Goal: Task Accomplishment & Management: Complete application form

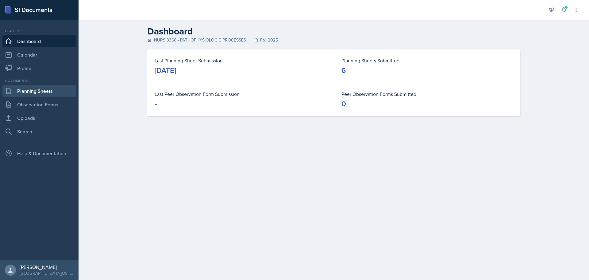
click at [37, 95] on link "Planning Sheets" at bounding box center [39, 91] width 74 height 12
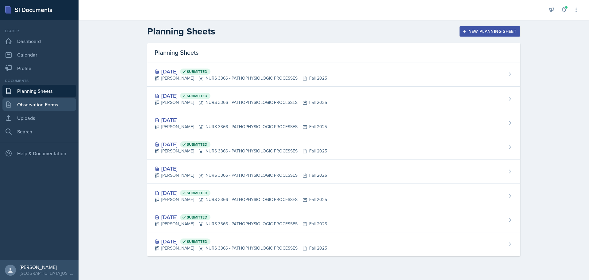
click at [44, 105] on link "Observation Forms" at bounding box center [39, 104] width 74 height 12
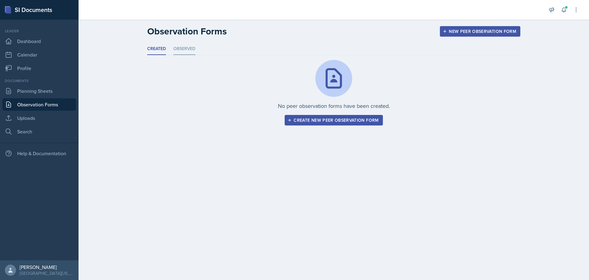
click at [188, 49] on li "Observed" at bounding box center [184, 49] width 22 height 12
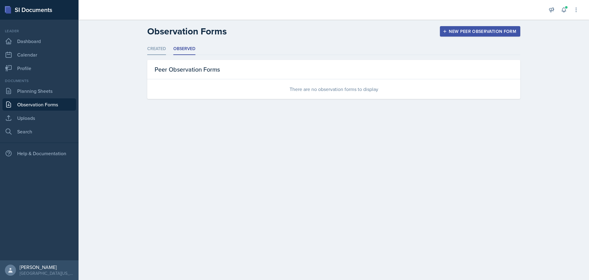
click at [164, 50] on li "Created" at bounding box center [156, 49] width 19 height 12
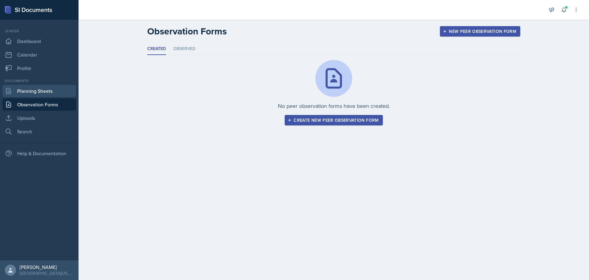
click at [42, 90] on link "Planning Sheets" at bounding box center [39, 91] width 74 height 12
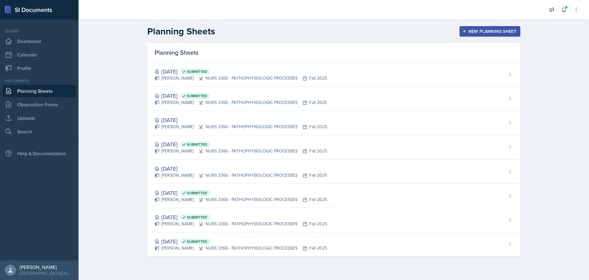
click at [474, 29] on div "New Planning Sheet" at bounding box center [490, 31] width 53 height 5
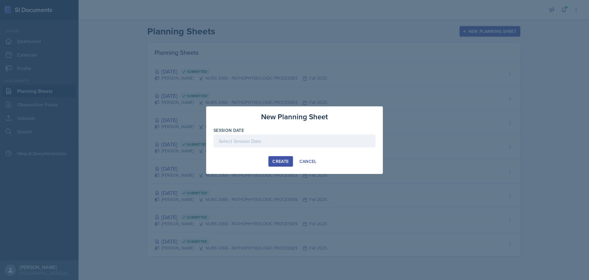
click at [265, 140] on div at bounding box center [295, 140] width 162 height 13
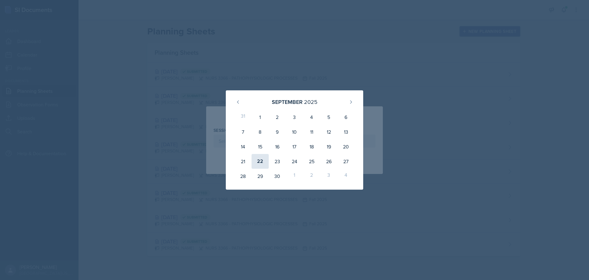
click at [265, 165] on div "22" at bounding box center [260, 161] width 17 height 15
type input "[DATE]"
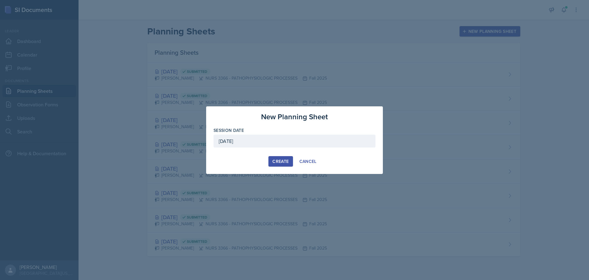
click at [279, 161] on div "Create" at bounding box center [281, 161] width 16 height 5
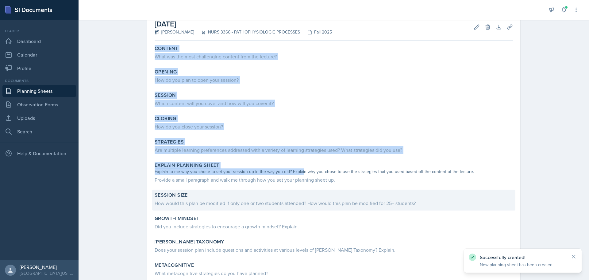
scroll to position [75, 0]
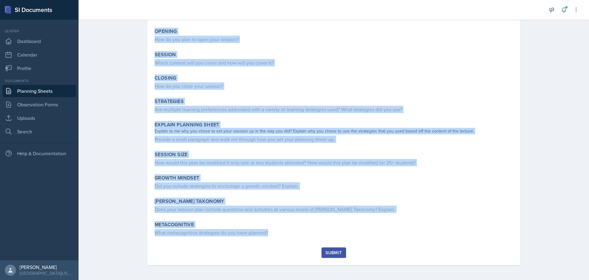
drag, startPoint x: 151, startPoint y: 82, endPoint x: 313, endPoint y: 241, distance: 227.5
click at [313, 242] on div "Content What was the most challenging content from the lecture? Opening How do …" at bounding box center [334, 124] width 359 height 245
copy div "Loremip Dolo sit ame cons adipiscinge seddoei temp inc utlabor? Etdolor Mag al …"
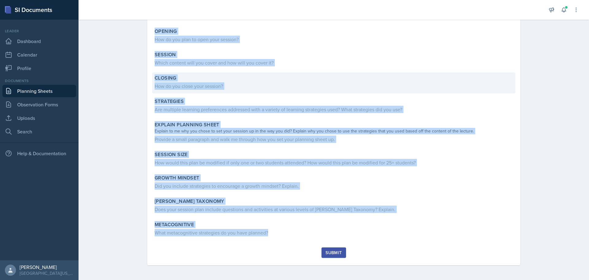
click at [221, 80] on div "Closing How do you close your session?" at bounding box center [334, 82] width 364 height 21
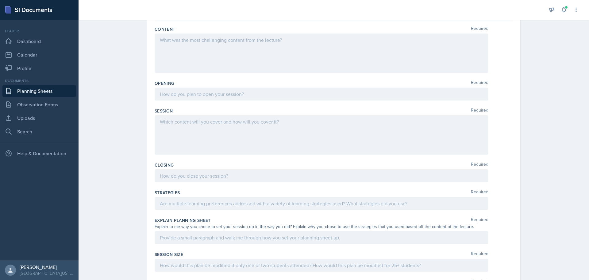
scroll to position [0, 0]
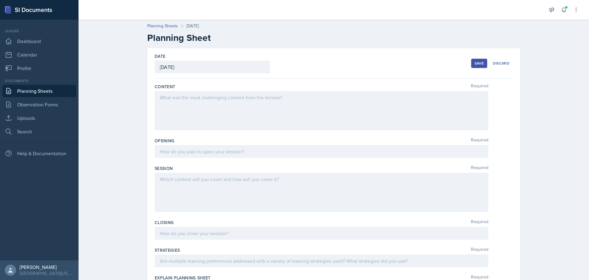
click at [215, 109] on div at bounding box center [322, 110] width 334 height 39
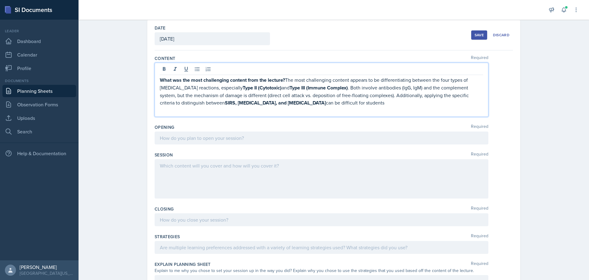
scroll to position [31, 0]
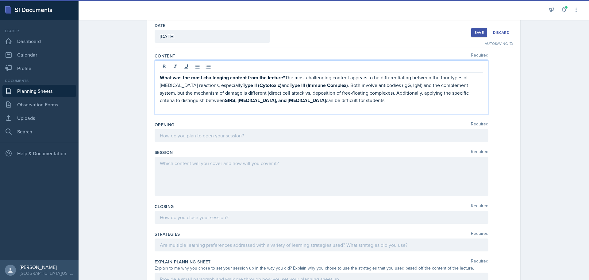
click at [184, 138] on div at bounding box center [322, 135] width 334 height 13
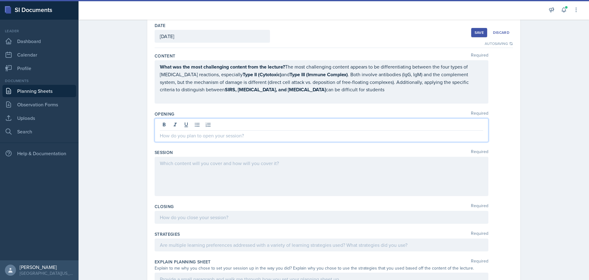
scroll to position [20, 0]
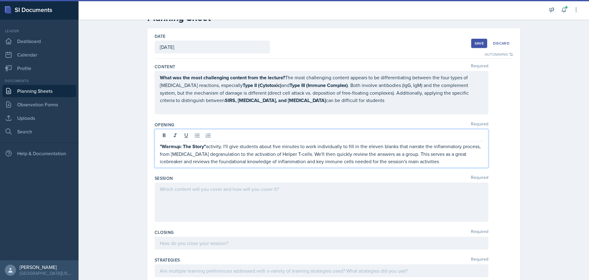
click at [224, 199] on div at bounding box center [322, 201] width 334 height 39
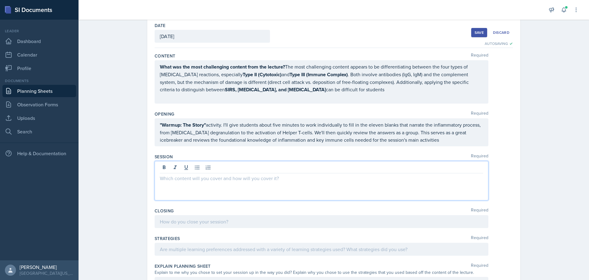
scroll to position [121, 0]
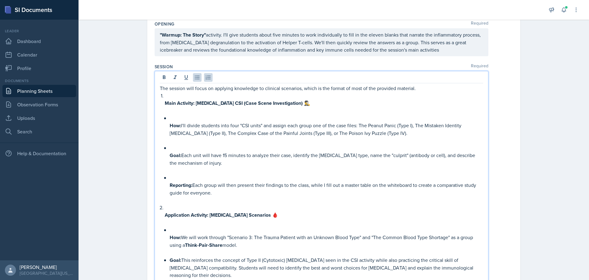
click at [173, 120] on p at bounding box center [327, 117] width 314 height 7
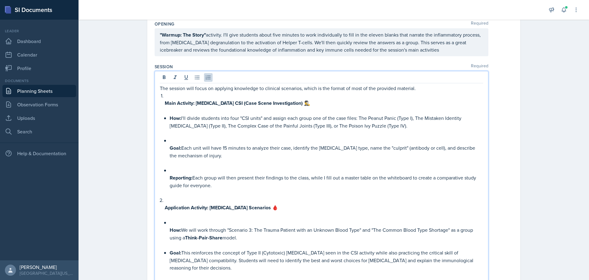
click at [173, 145] on strong "Goal:" at bounding box center [176, 147] width 12 height 7
click at [176, 139] on p at bounding box center [327, 140] width 314 height 7
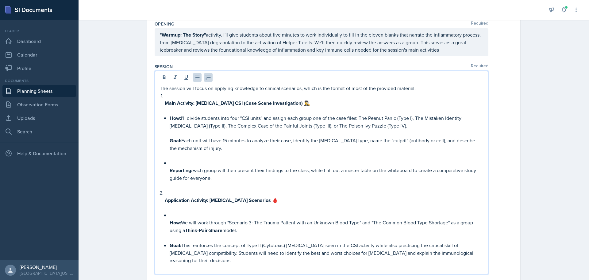
click at [167, 143] on li "Main Activity: [MEDICAL_DATA] CSI (Case Scene Investigation) 🕵️‍♂️ How: I'll di…" at bounding box center [324, 140] width 319 height 97
click at [170, 161] on p at bounding box center [327, 162] width 314 height 7
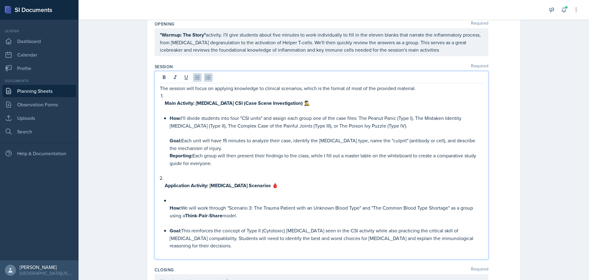
click at [181, 131] on p at bounding box center [327, 132] width 314 height 7
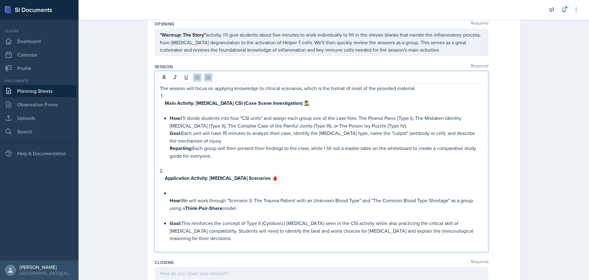
click at [165, 95] on p at bounding box center [324, 95] width 319 height 7
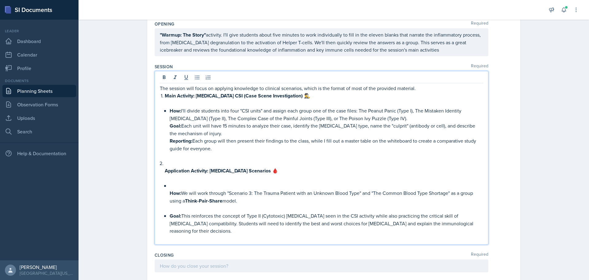
click at [174, 104] on p at bounding box center [324, 102] width 319 height 7
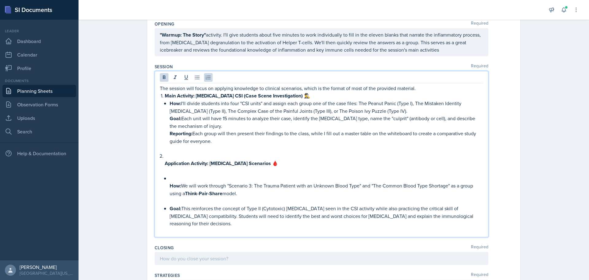
click at [174, 155] on p at bounding box center [324, 155] width 319 height 7
click at [160, 164] on div "The session will focus on applying knowledge to clinical scenarios, which is th…" at bounding box center [322, 159] width 324 height 150
click at [181, 157] on p at bounding box center [324, 155] width 319 height 7
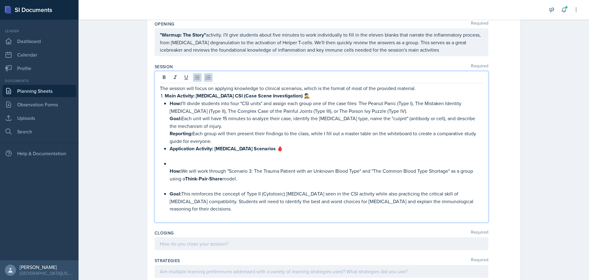
click at [166, 149] on li "Main Activity: [MEDICAL_DATA] CSI (Case Scene Investigation) 🕵️‍♂️ How: I'll di…" at bounding box center [324, 152] width 319 height 120
click at [164, 148] on div "The session will focus on applying knowledge to clinical scenarios, which is th…" at bounding box center [322, 151] width 324 height 135
click at [165, 172] on li "Main Activity: [MEDICAL_DATA] CSI (Case Scene Investigation) 🕵️‍♂️ How: I'll di…" at bounding box center [324, 152] width 319 height 120
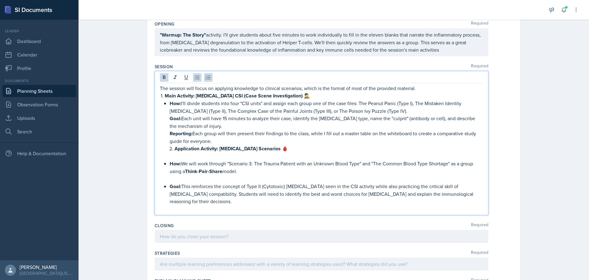
click at [181, 179] on p at bounding box center [327, 178] width 314 height 7
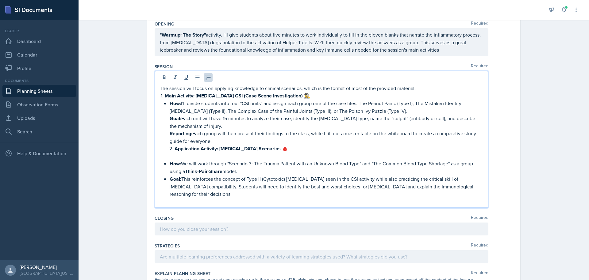
click at [181, 156] on p at bounding box center [324, 155] width 319 height 7
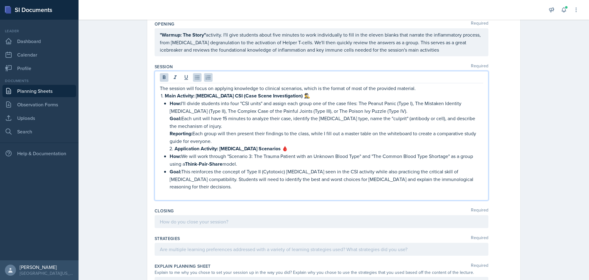
click at [167, 170] on li "Main Activity: [MEDICAL_DATA] CSI (Case Scene Investigation) 🕵️‍♂️ How: I'll di…" at bounding box center [324, 141] width 319 height 98
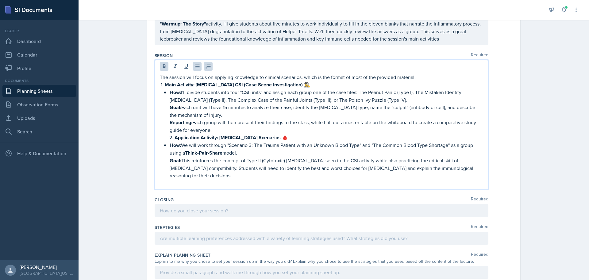
scroll to position [151, 0]
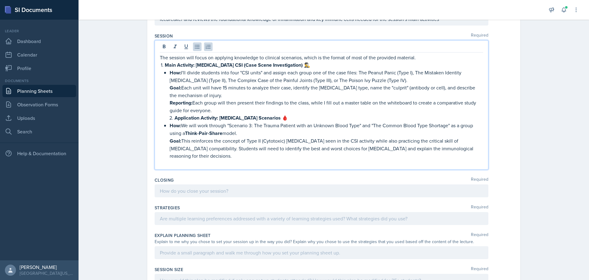
click at [211, 156] on p "Goal: This reinforces the concept of Type II (Cytotoxic) [MEDICAL_DATA] seen in…" at bounding box center [327, 148] width 314 height 22
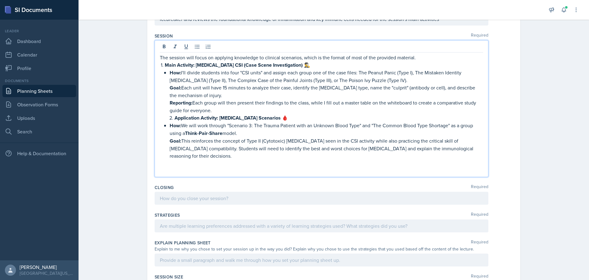
click at [224, 109] on p "Reporting: Each group will then present their findings to the class, while I fi…" at bounding box center [327, 106] width 314 height 15
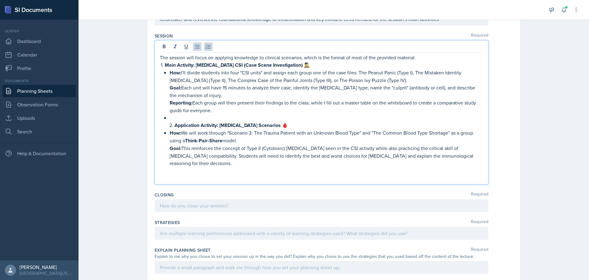
click at [175, 124] on li "Application Activity: [MEDICAL_DATA] Scenarios 🩸" at bounding box center [329, 125] width 309 height 8
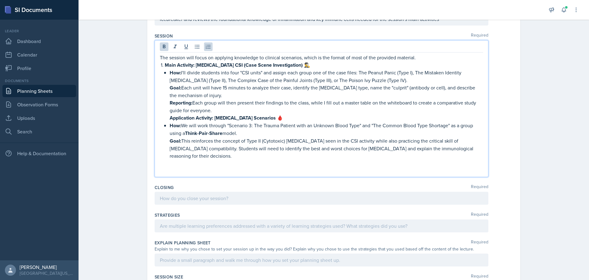
click at [165, 65] on strong "Main Activity: [MEDICAL_DATA] CSI (Case Scene Investigation) 🕵️‍♂️" at bounding box center [238, 64] width 146 height 7
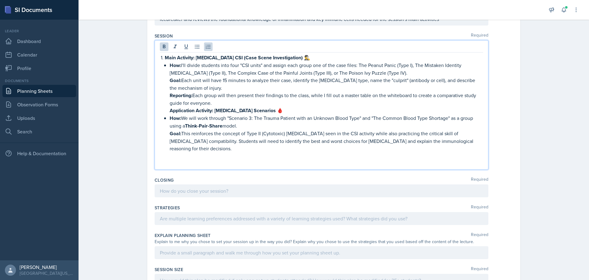
drag, startPoint x: 162, startPoint y: 58, endPoint x: 139, endPoint y: 57, distance: 22.4
click at [139, 57] on div "Date [DATE] [DATE] 31 1 2 3 4 5 6 7 8 9 10 11 12 13 14 15 16 17 18 19 20 21 22 …" at bounding box center [334, 145] width 393 height 497
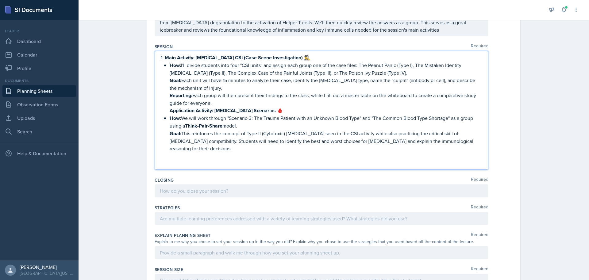
click at [232, 104] on p "Reporting: Each group will then present their findings to the class, while I fi…" at bounding box center [327, 98] width 314 height 15
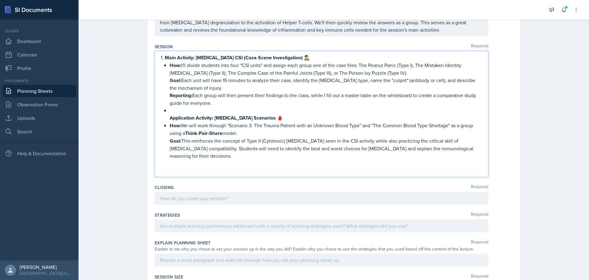
click at [270, 120] on p "Application Activity: [MEDICAL_DATA] Scenarios 🩸" at bounding box center [327, 118] width 314 height 8
click at [311, 56] on p "Main Activity: [MEDICAL_DATA] CSI (Case Scene Investigation) 🕵️‍♂️" at bounding box center [324, 58] width 319 height 8
click at [170, 112] on p at bounding box center [327, 110] width 314 height 7
click at [166, 117] on li "Main Activity: [MEDICAL_DATA] CSI (Case Scene Investigation) How: I'll divide s…" at bounding box center [324, 107] width 319 height 106
click at [211, 156] on p "Goal: This reinforces the concept of Type II (Cytotoxic) [MEDICAL_DATA] seen in…" at bounding box center [327, 148] width 314 height 22
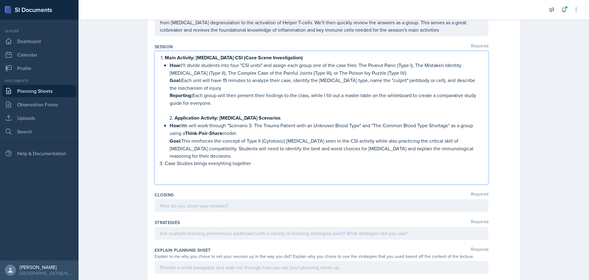
click at [222, 164] on p "Case Studies brings everyhting together" at bounding box center [324, 162] width 319 height 7
drag, startPoint x: 229, startPoint y: 163, endPoint x: 219, endPoint y: 165, distance: 10.4
click at [219, 165] on p "Case Studies brings everyhting together" at bounding box center [324, 162] width 319 height 7
click at [190, 163] on p "Case Studies brings everything together" at bounding box center [324, 162] width 319 height 7
drag, startPoint x: 191, startPoint y: 163, endPoint x: 161, endPoint y: 162, distance: 29.2
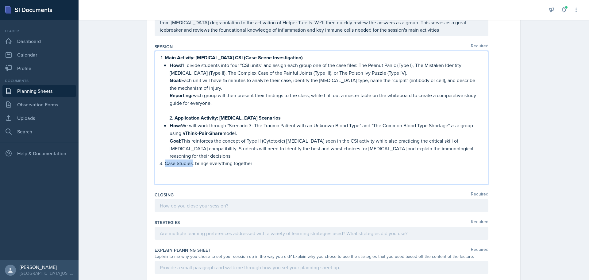
click at [165, 162] on li "Case Studies: brings everything together" at bounding box center [324, 162] width 319 height 7
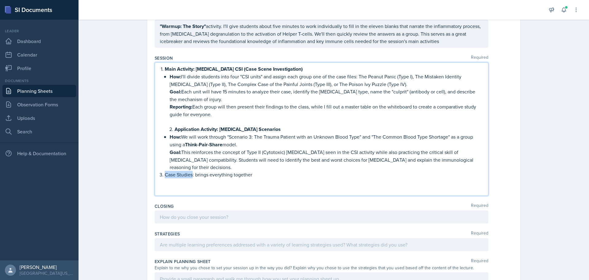
scroll to position [110, 0]
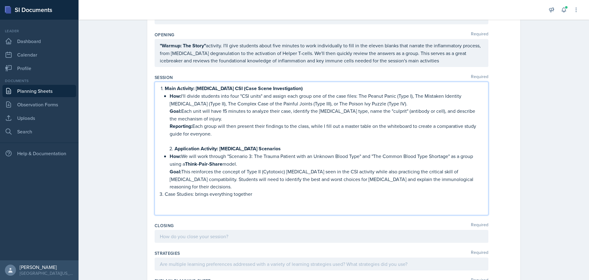
click at [255, 124] on p "Reporting: Each group will then present their findings to the class, while I fi…" at bounding box center [327, 129] width 314 height 15
click at [208, 96] on p "How: I'll divide students into four "CSI units" and assign each group one of th…" at bounding box center [327, 99] width 314 height 15
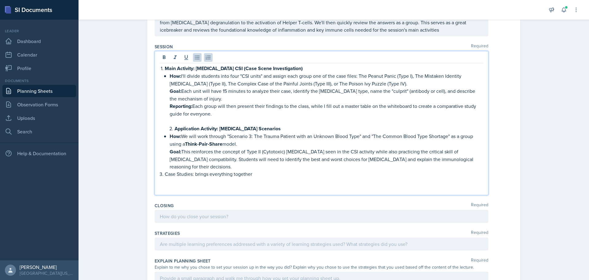
scroll to position [151, 0]
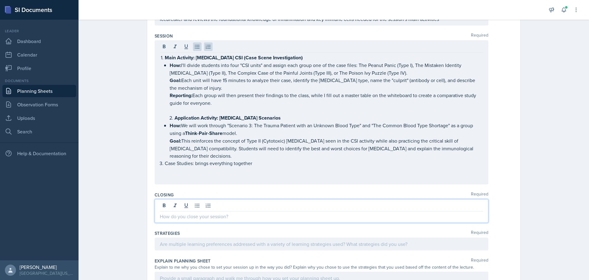
click at [189, 204] on div at bounding box center [322, 211] width 334 height 24
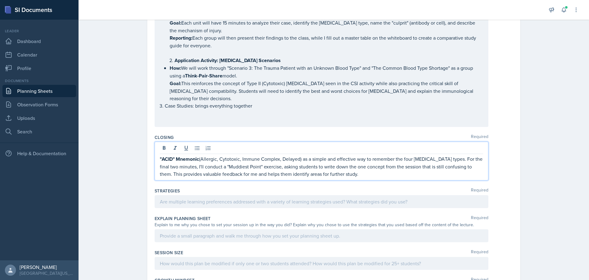
scroll to position [202, 0]
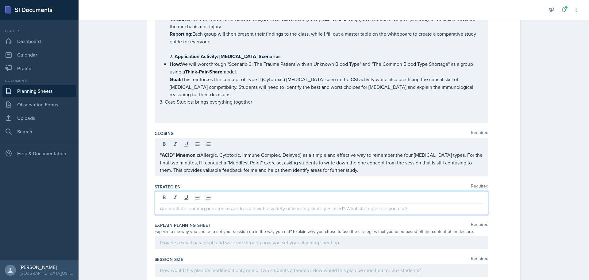
click at [169, 204] on p at bounding box center [322, 207] width 324 height 7
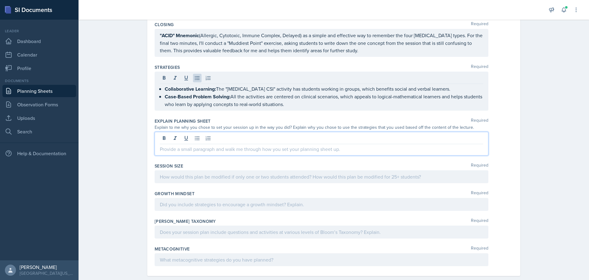
scroll to position [311, 0]
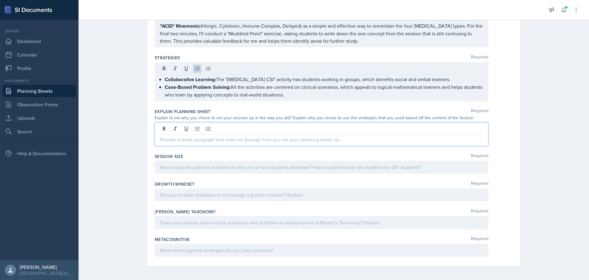
click at [166, 139] on p at bounding box center [322, 139] width 324 height 7
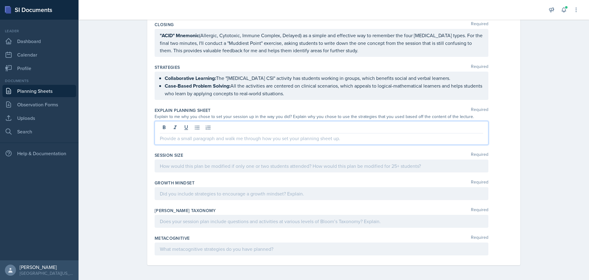
click at [178, 165] on div at bounding box center [322, 165] width 334 height 13
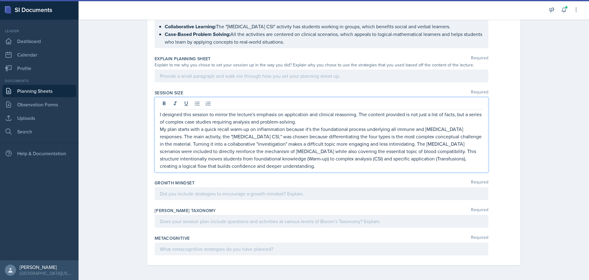
click at [183, 192] on div at bounding box center [322, 193] width 334 height 13
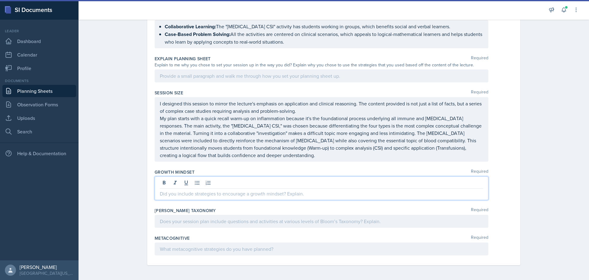
scroll to position [352, 0]
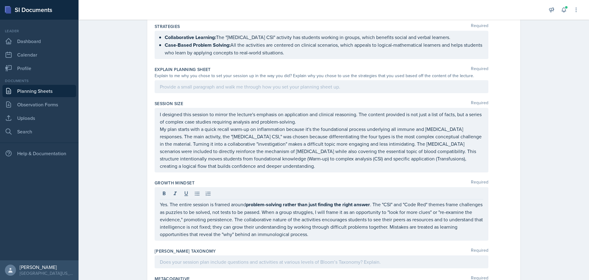
drag, startPoint x: 287, startPoint y: 169, endPoint x: 161, endPoint y: 120, distance: 135.6
click at [161, 120] on div "I designed this session to mirror the lecture's emphasis on application and cli…" at bounding box center [322, 140] width 334 height 64
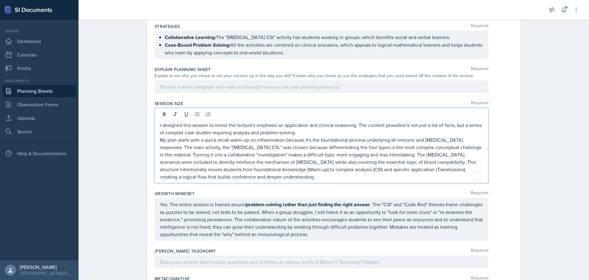
scroll to position [362, 0]
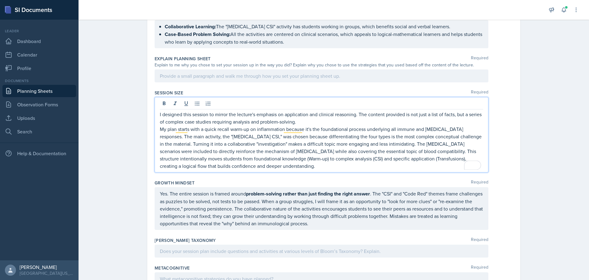
drag, startPoint x: 294, startPoint y: 165, endPoint x: 181, endPoint y: 119, distance: 122.1
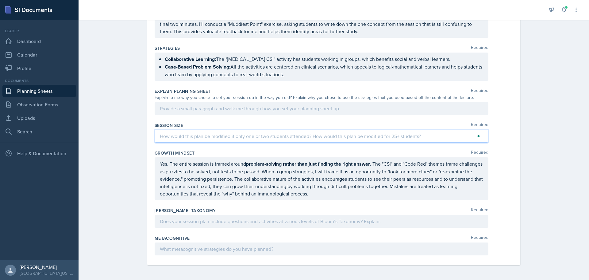
scroll to position [340, 0]
click at [189, 106] on p at bounding box center [322, 108] width 324 height 7
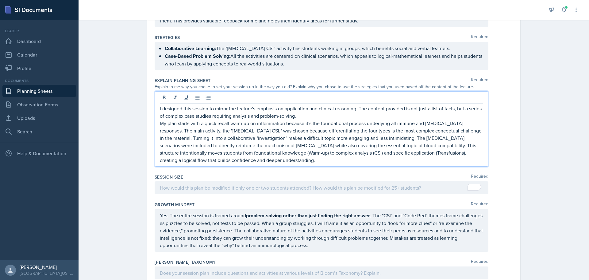
click at [207, 188] on div at bounding box center [322, 187] width 334 height 13
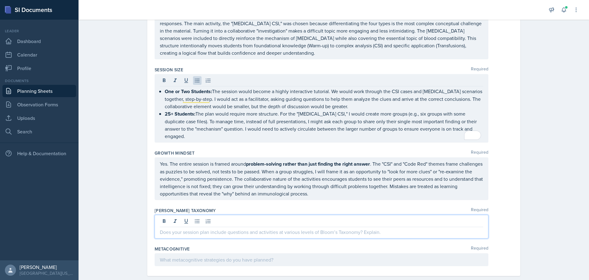
click at [193, 218] on div at bounding box center [322, 227] width 334 height 24
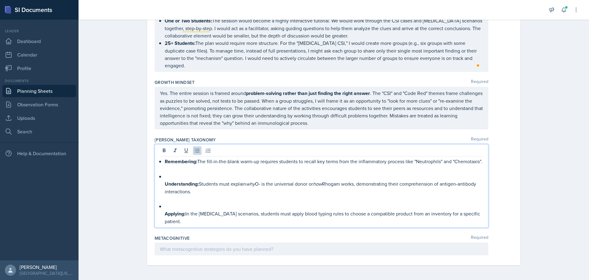
click at [170, 204] on p at bounding box center [324, 205] width 319 height 7
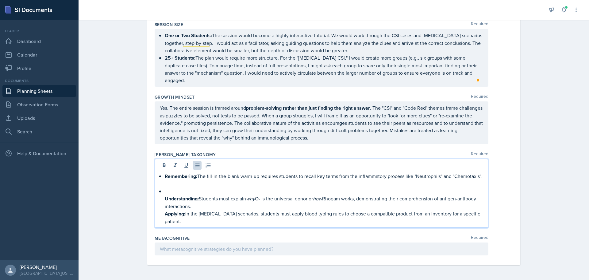
click at [173, 192] on p at bounding box center [324, 190] width 319 height 7
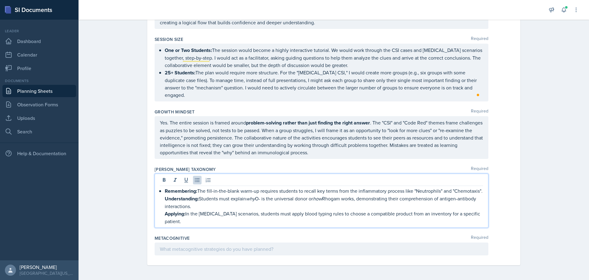
click at [160, 187] on div "Remembering: The fill-in-the-blank warm-up requires students to recall key term…" at bounding box center [322, 206] width 324 height 38
click at [165, 200] on strong "Understanding:" at bounding box center [182, 198] width 34 height 7
click at [161, 214] on div "Remembering: The fill-in-the-blank warm-up requires students to recall key term…" at bounding box center [322, 206] width 324 height 38
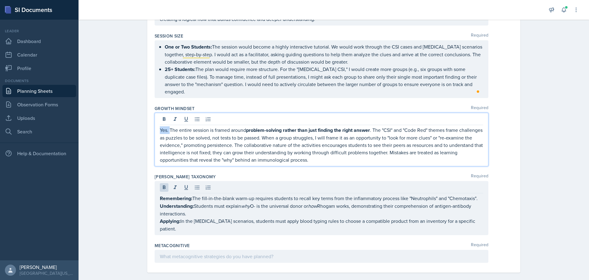
drag, startPoint x: 168, startPoint y: 130, endPoint x: 147, endPoint y: 129, distance: 20.9
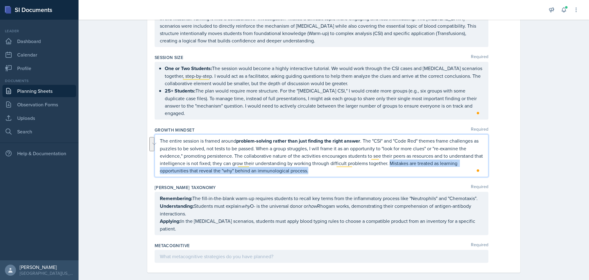
drag, startPoint x: 395, startPoint y: 164, endPoint x: 411, endPoint y: 177, distance: 20.2
click at [411, 177] on div "Growth Mindset Required The entire session is framed around problem-solving rat…" at bounding box center [334, 152] width 359 height 57
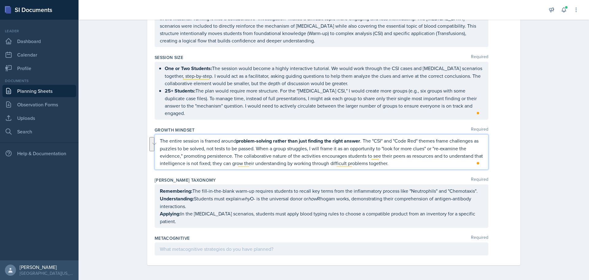
scroll to position [442, 0]
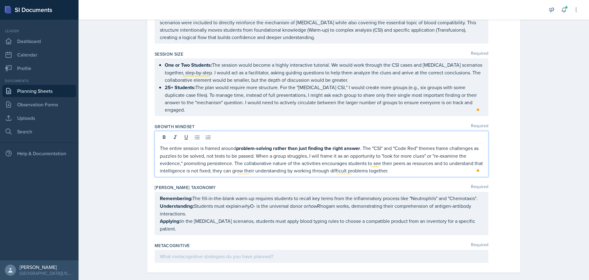
click at [167, 252] on p at bounding box center [322, 255] width 324 height 7
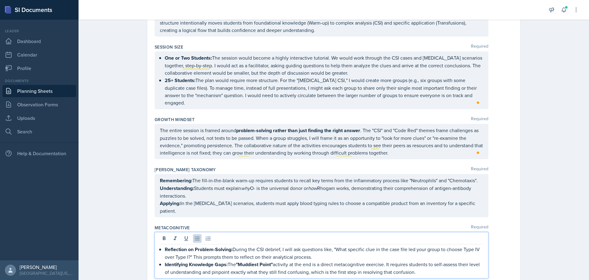
scroll to position [475, 0]
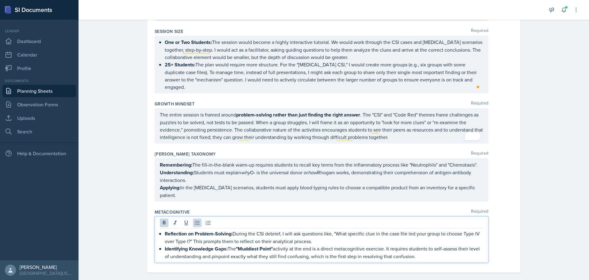
click at [162, 230] on div "Reflection on Problem-Solving: During the CSI debrief, I will ask questions lik…" at bounding box center [322, 245] width 324 height 30
click at [165, 245] on strong "Identifying Knowledge Gaps:" at bounding box center [196, 248] width 63 height 7
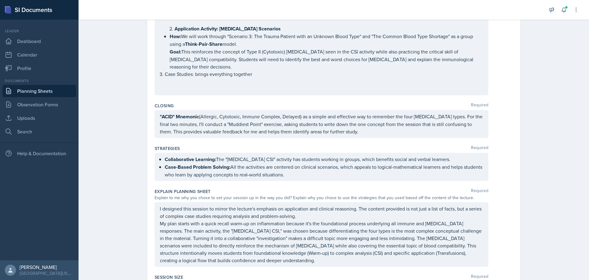
click at [165, 166] on strong "Case-Based Problem Solving:" at bounding box center [198, 166] width 66 height 7
